Goal: Find specific page/section: Find specific page/section

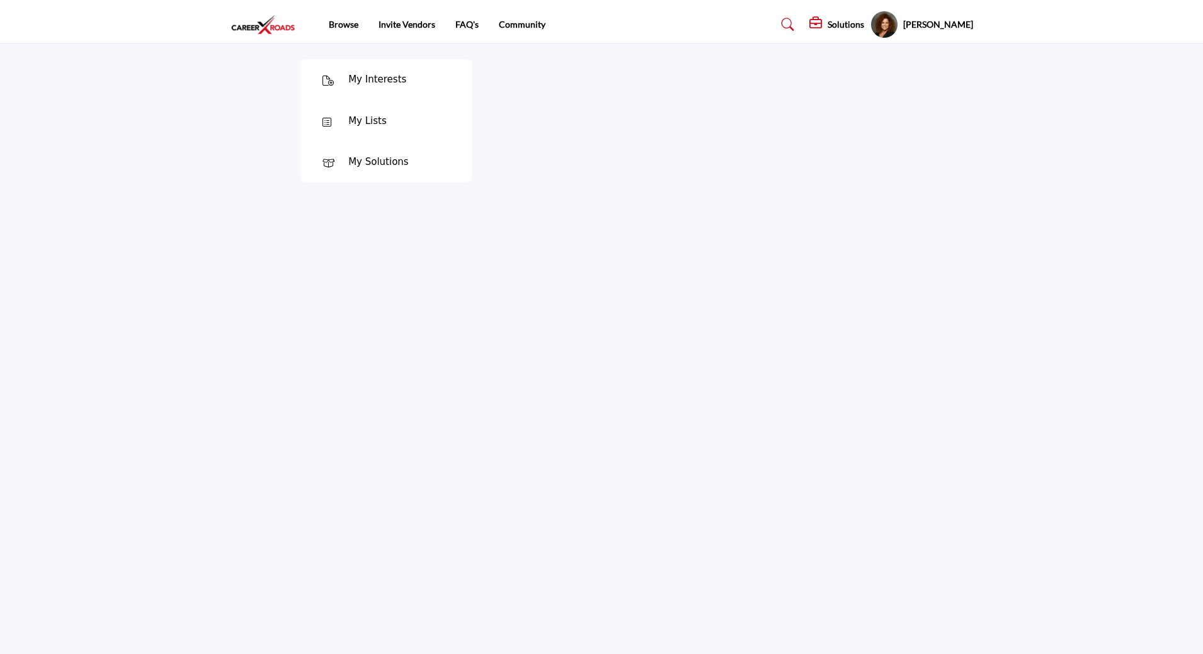
click at [359, 122] on div "My Lists" at bounding box center [367, 121] width 38 height 14
click at [384, 164] on div "My Solutions" at bounding box center [378, 162] width 60 height 14
click at [369, 157] on div "My Solutions" at bounding box center [378, 162] width 60 height 14
click at [370, 157] on div "My Solutions" at bounding box center [378, 162] width 60 height 14
click at [844, 28] on h5 "Solutions" at bounding box center [846, 24] width 37 height 11
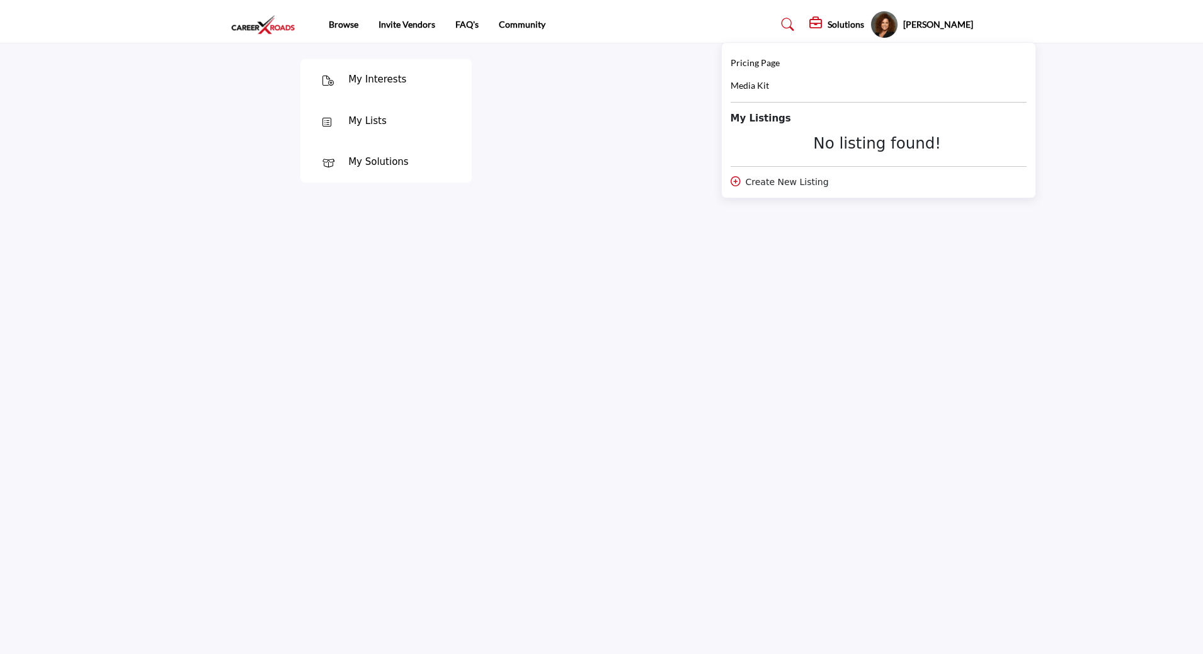
click at [763, 115] on b "My Listings" at bounding box center [761, 118] width 60 height 14
click at [834, 23] on h5 "Solutions" at bounding box center [846, 24] width 37 height 11
click at [910, 139] on div "No listing found!" at bounding box center [878, 143] width 294 height 18
click at [259, 25] on img at bounding box center [266, 24] width 72 height 21
